Goal: Task Accomplishment & Management: Manage account settings

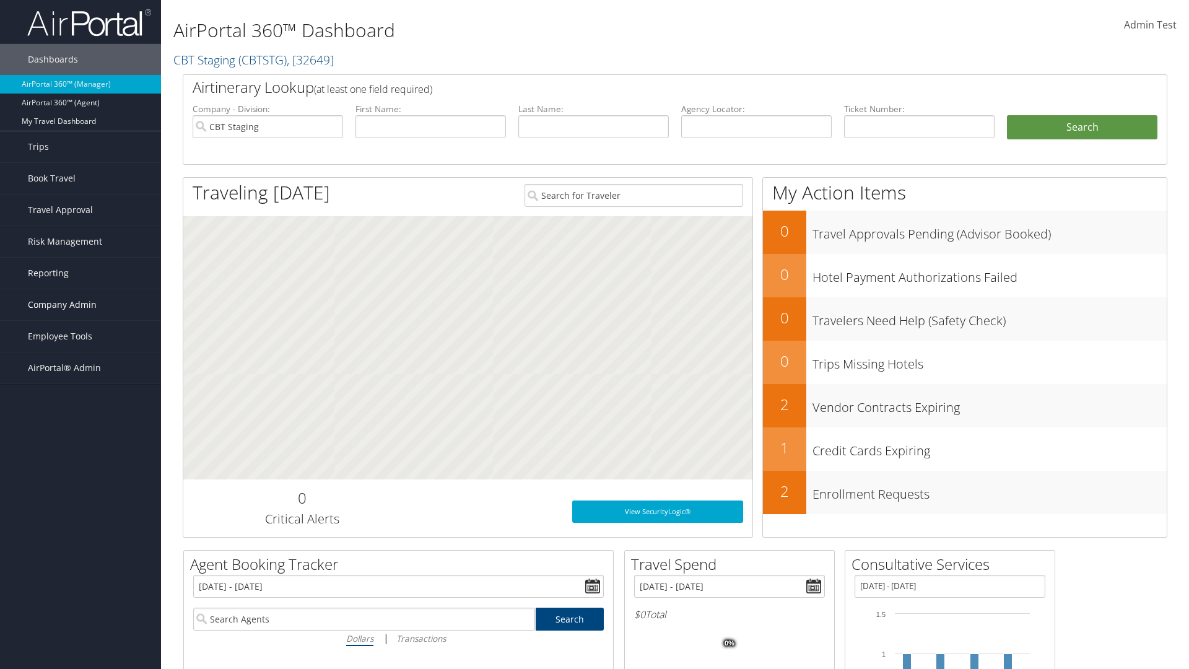
click at [80, 305] on span "Company Admin" at bounding box center [62, 304] width 69 height 31
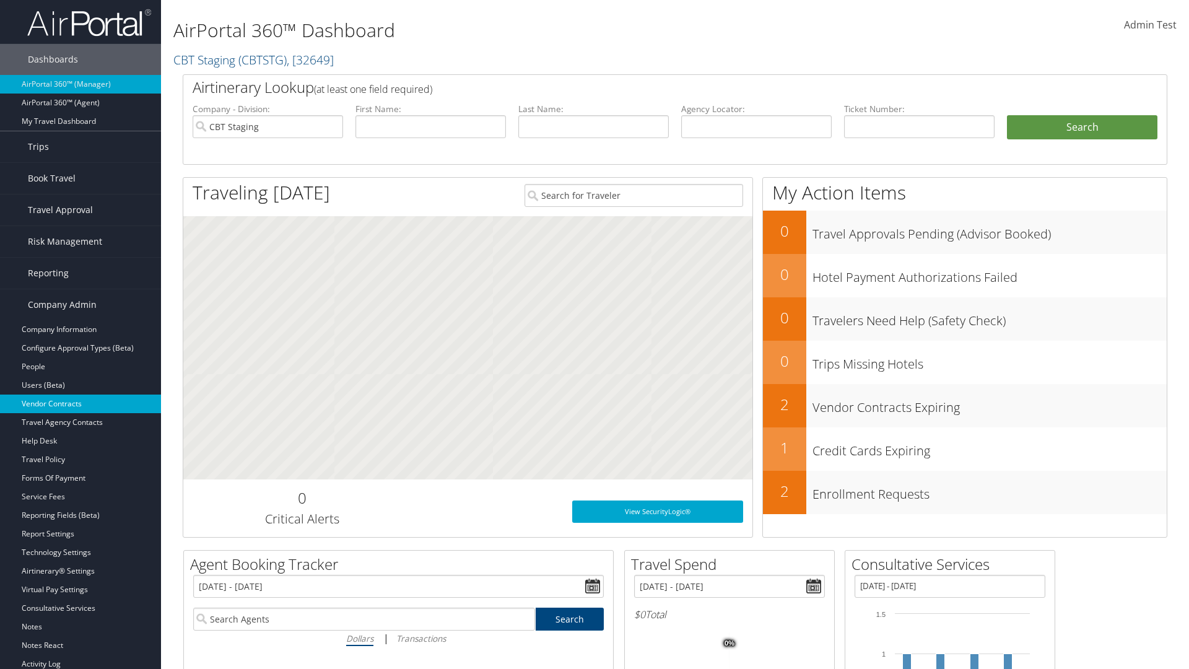
click at [80, 404] on link "Vendor Contracts" at bounding box center [80, 403] width 161 height 19
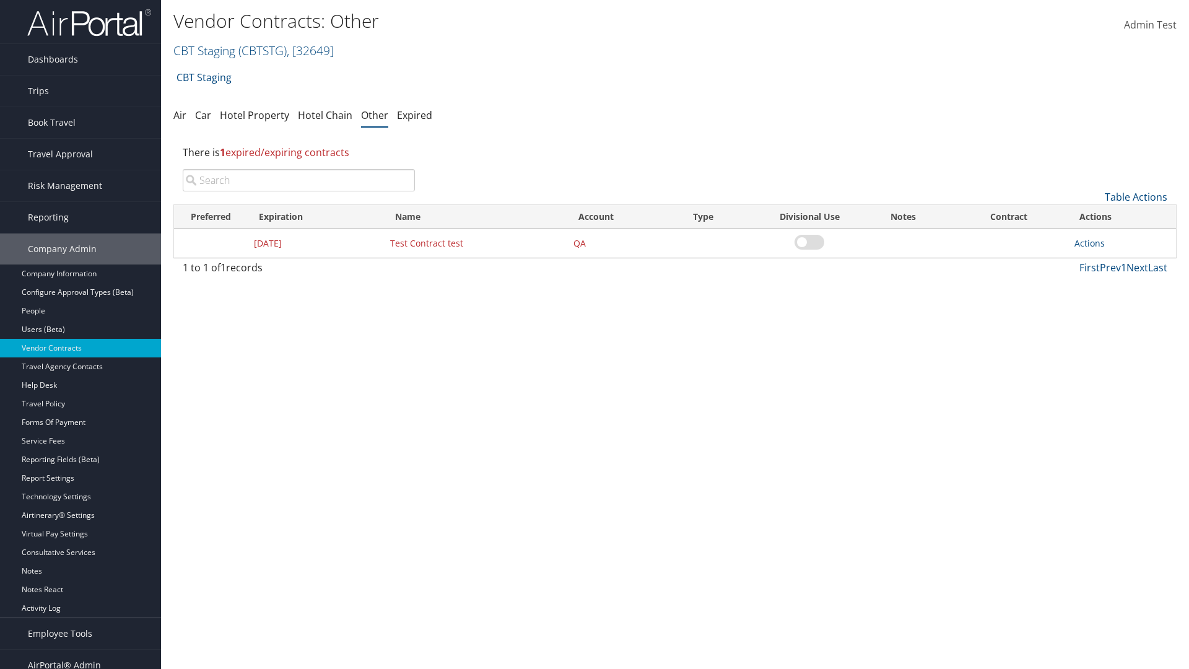
click at [298, 180] on input "search" at bounding box center [299, 180] width 232 height 22
type input "Test Contract test"
click at [1089, 243] on link "Actions" at bounding box center [1089, 243] width 30 height 12
click at [1108, 303] on link "Edit" at bounding box center [1108, 303] width 67 height 21
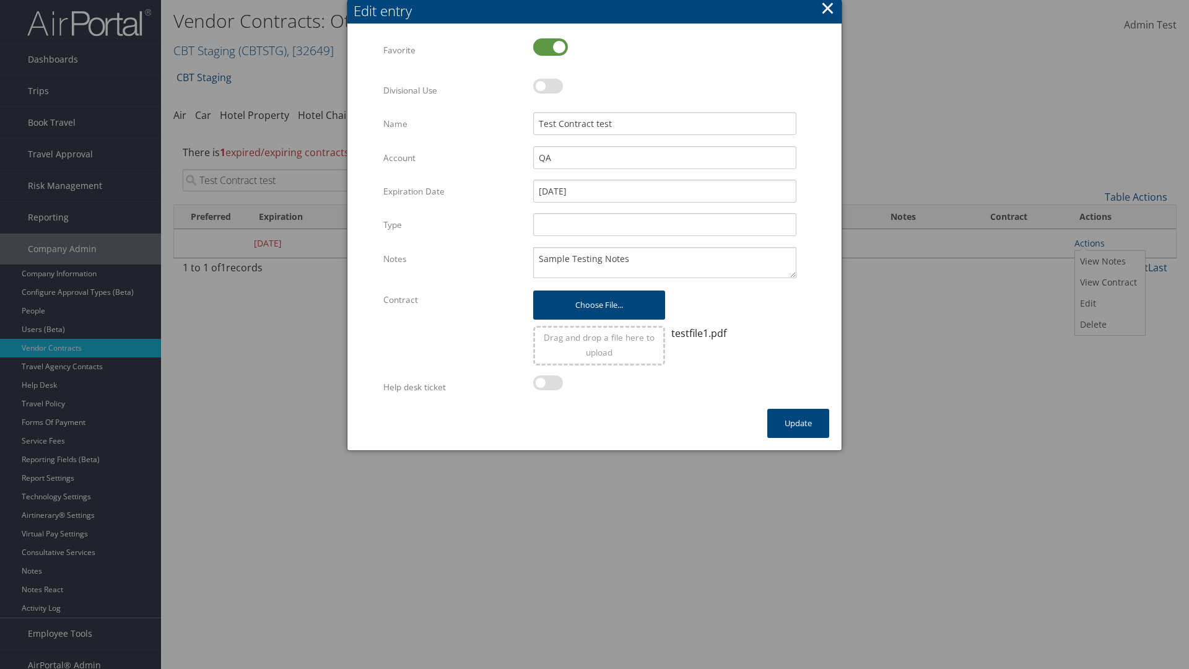
click at [550, 46] on label at bounding box center [550, 46] width 35 height 17
click at [547, 46] on input "checkbox" at bounding box center [543, 48] width 8 height 8
click at [550, 46] on label at bounding box center [550, 46] width 35 height 17
click at [547, 46] on input "checkbox" at bounding box center [543, 48] width 8 height 8
checkbox input "true"
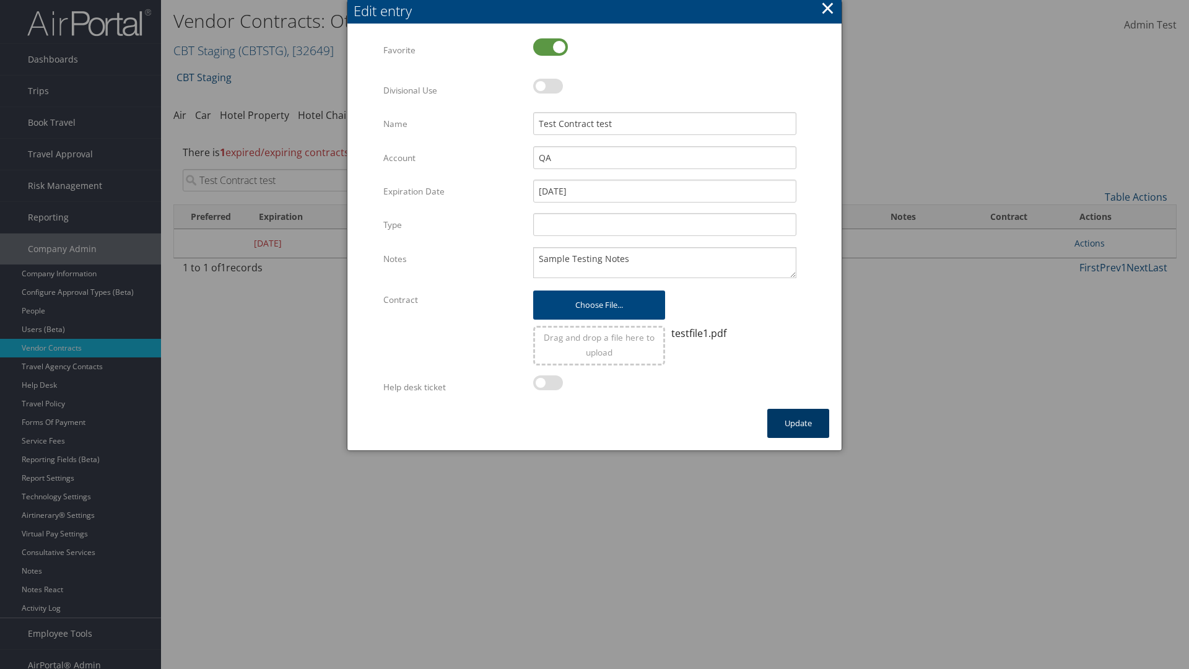
click at [798, 423] on button "Update" at bounding box center [798, 423] width 62 height 29
